Goal: Task Accomplishment & Management: Manage account settings

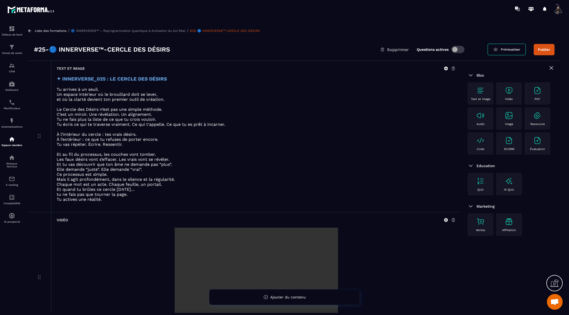
click at [543, 46] on button "Publier" at bounding box center [543, 49] width 21 height 11
click at [31, 31] on icon at bounding box center [29, 30] width 3 height 3
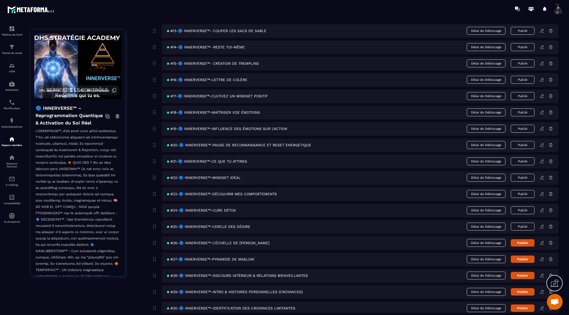
scroll to position [257, 0]
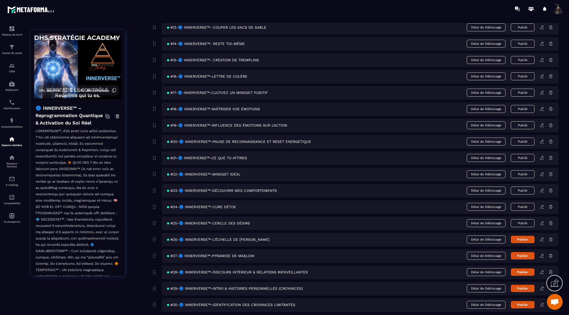
click at [541, 237] on icon at bounding box center [541, 239] width 5 height 5
